Goal: Task Accomplishment & Management: Use online tool/utility

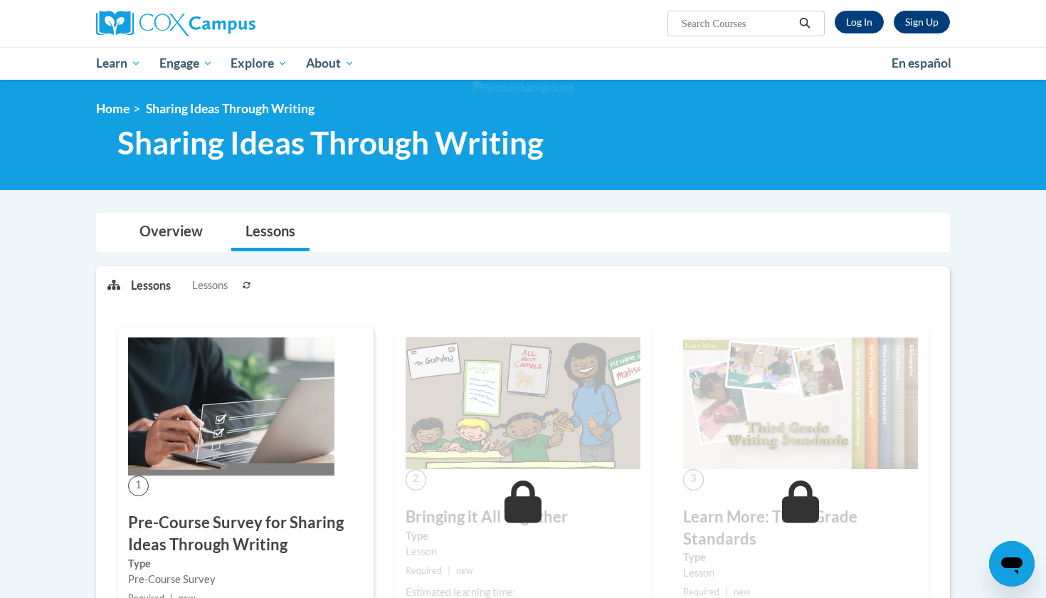
scroll to position [122, 0]
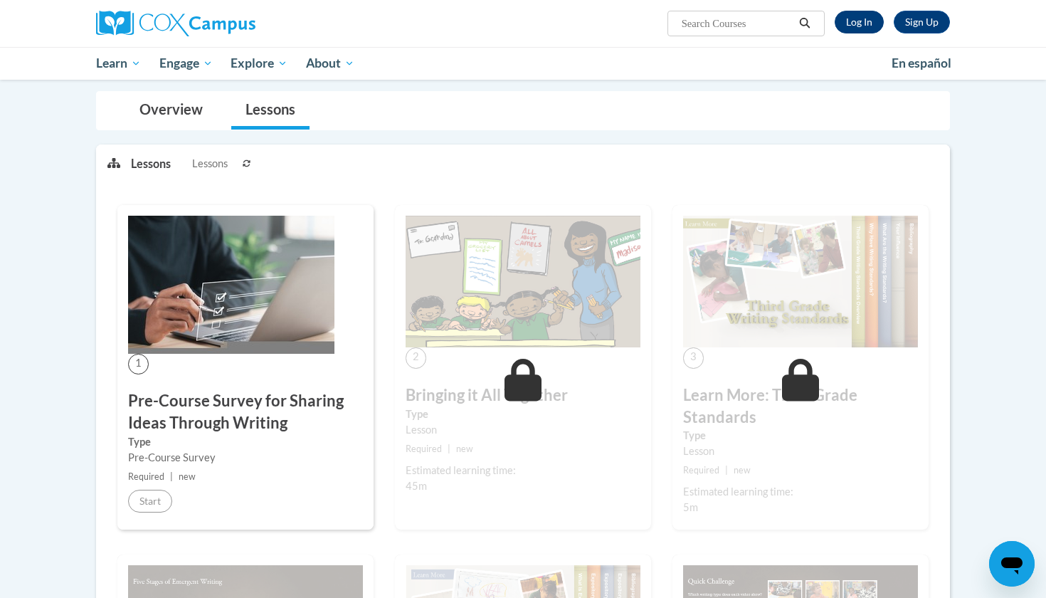
click at [864, 17] on link "Log In" at bounding box center [858, 22] width 49 height 23
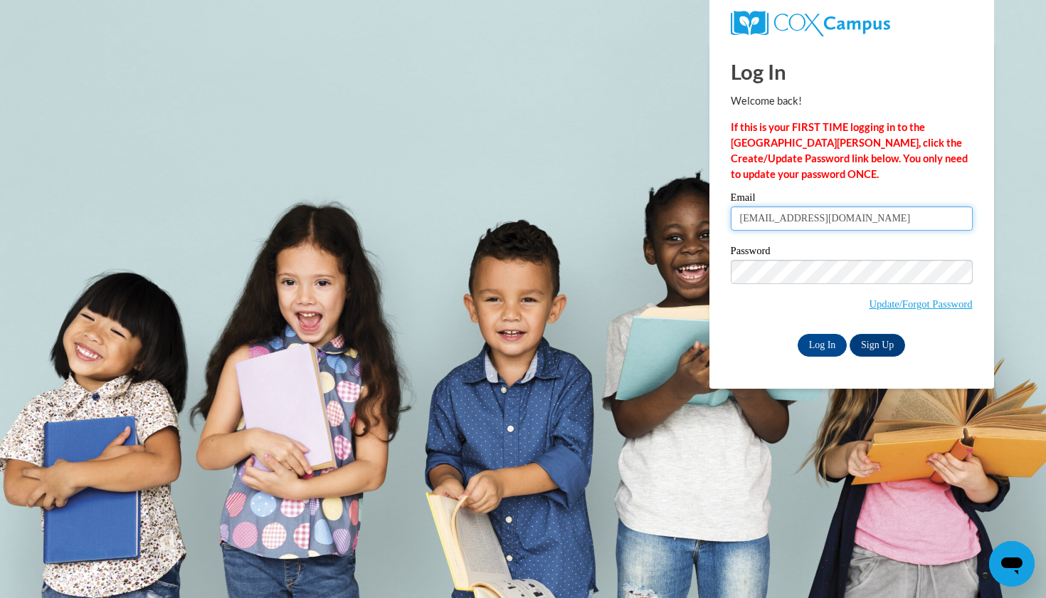
type input "[EMAIL_ADDRESS][DOMAIN_NAME]"
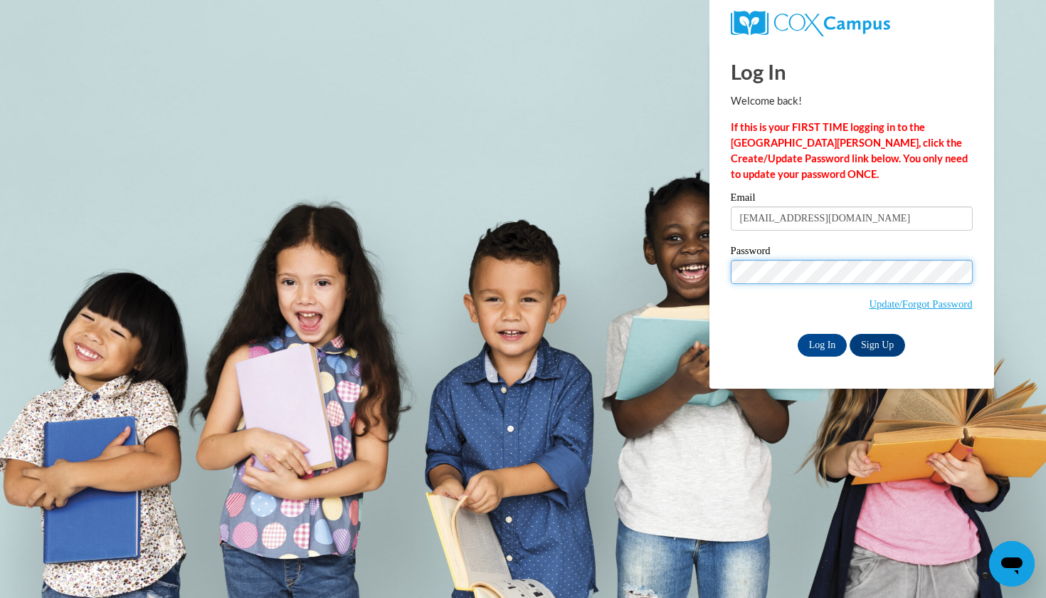
click at [821, 342] on input "Log In" at bounding box center [822, 345] width 50 height 23
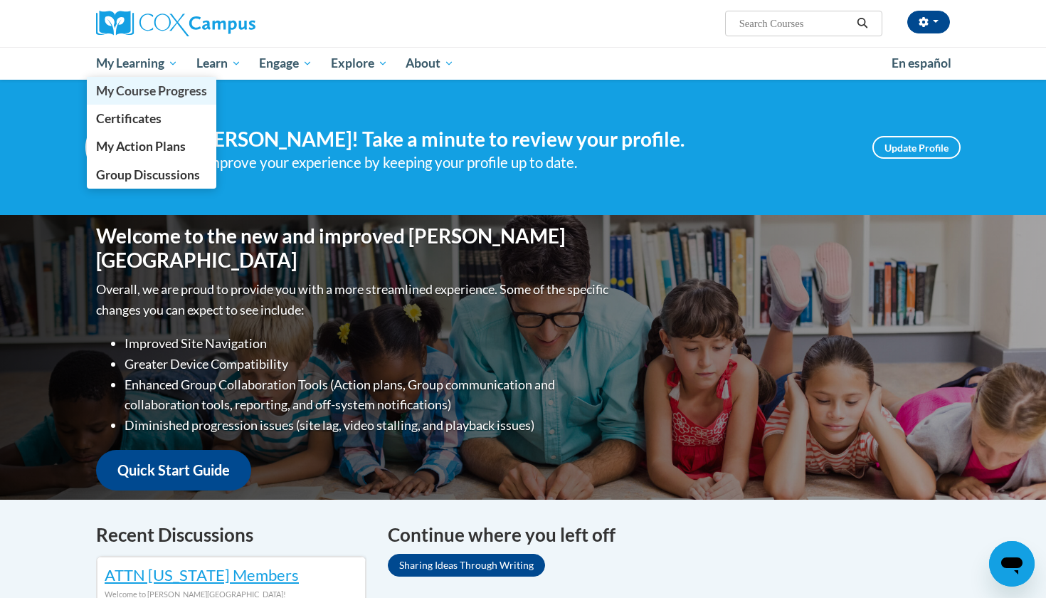
click at [145, 91] on span "My Course Progress" at bounding box center [151, 90] width 111 height 15
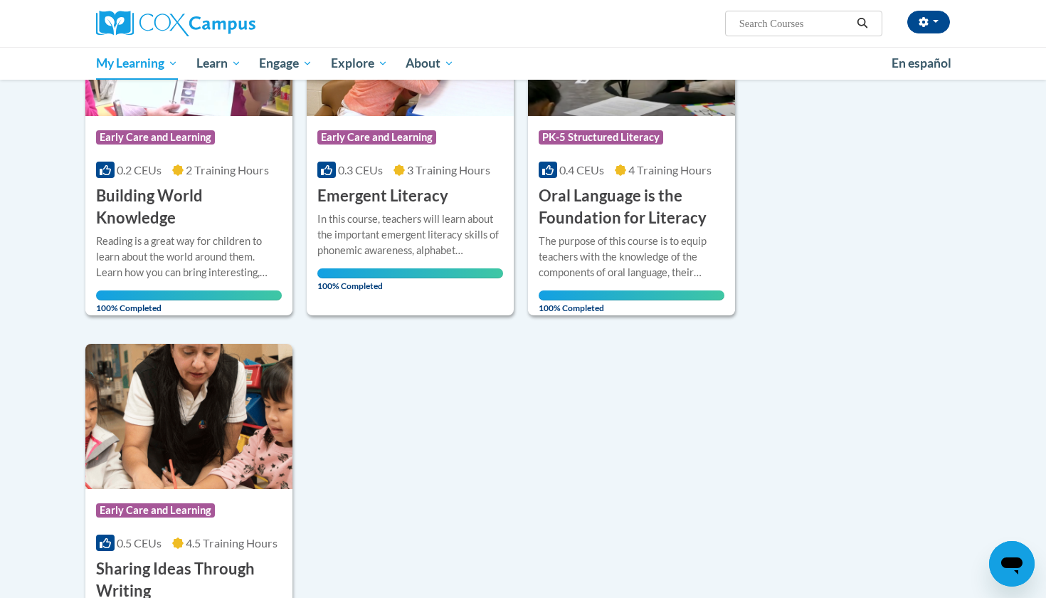
scroll to position [434, 0]
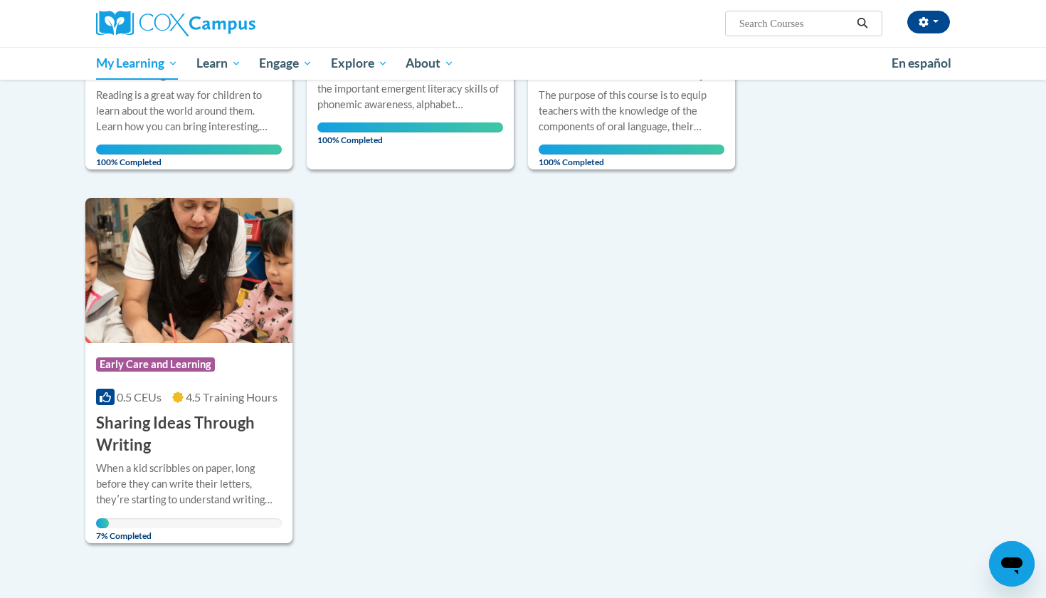
click at [201, 278] on img at bounding box center [188, 270] width 207 height 145
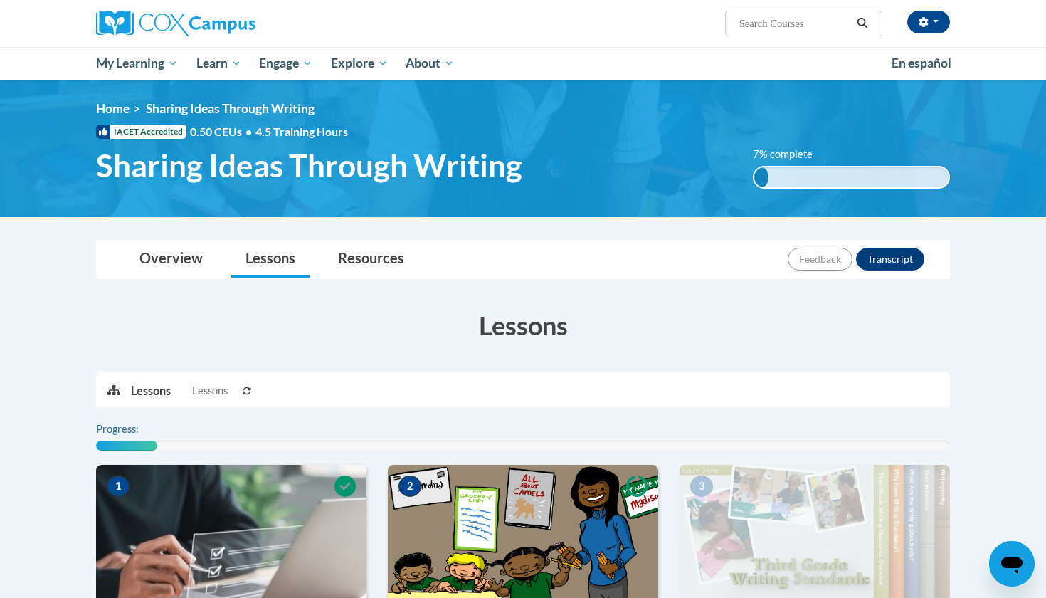
scroll to position [312, 0]
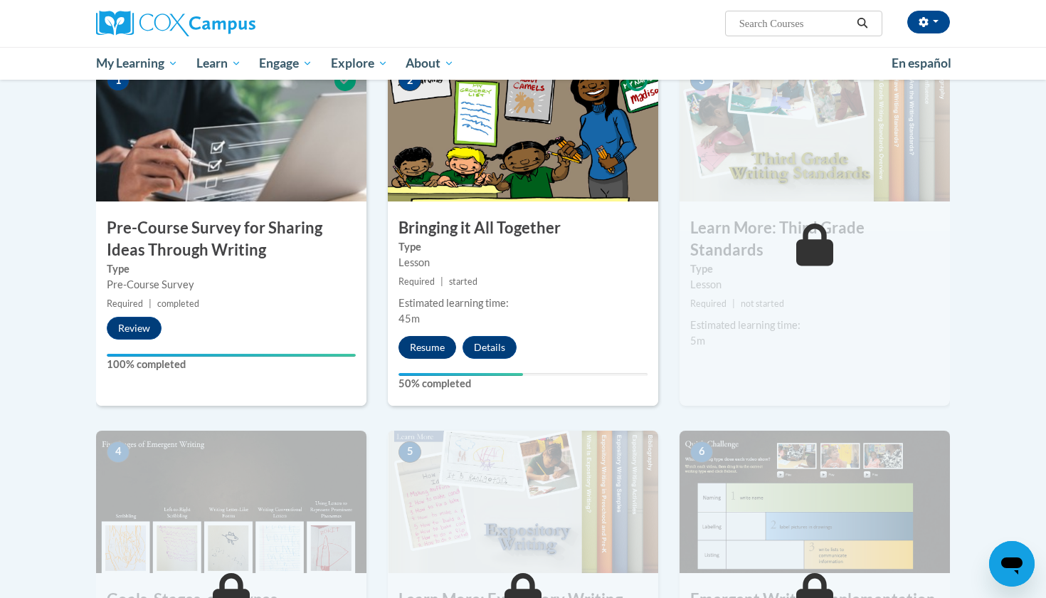
click at [438, 350] on button "Resume" at bounding box center [427, 347] width 58 height 23
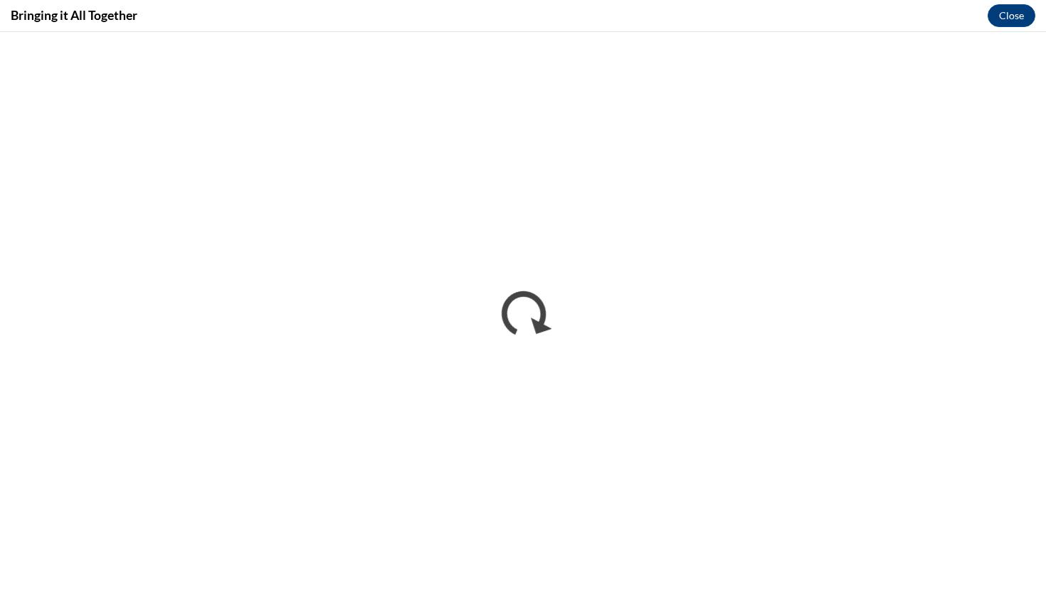
scroll to position [0, 0]
